Goal: Check status

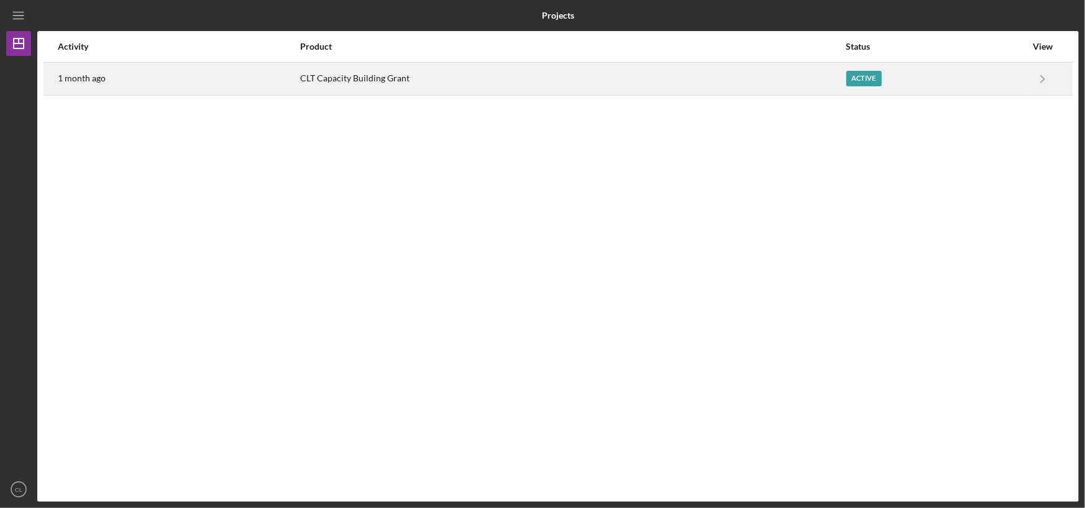
click at [856, 75] on div "Active" at bounding box center [863, 79] width 35 height 16
